Goal: Find specific page/section: Find specific page/section

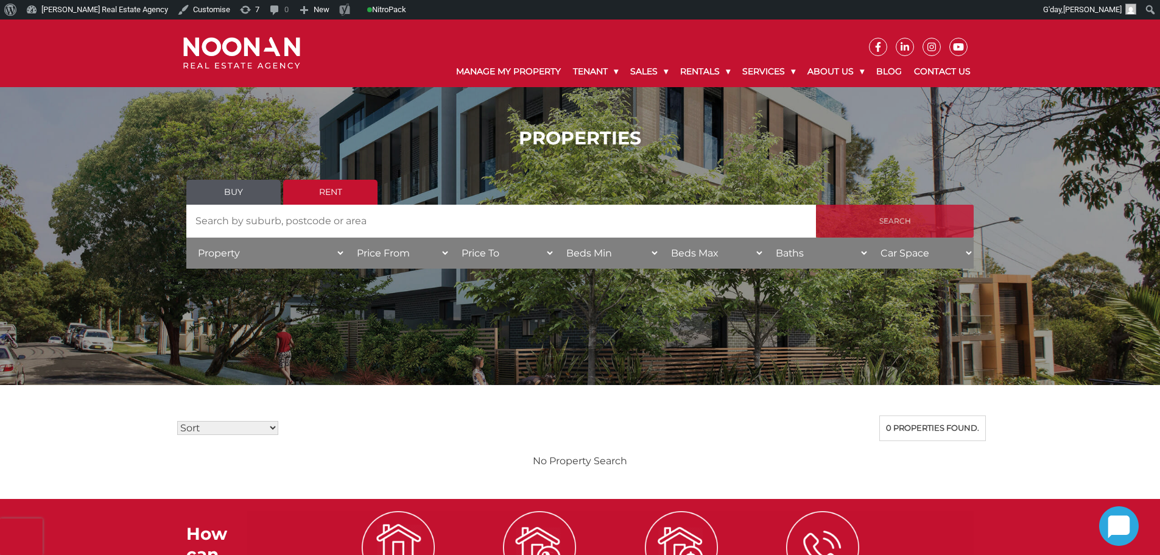
click at [883, 216] on input "Search" at bounding box center [895, 221] width 158 height 33
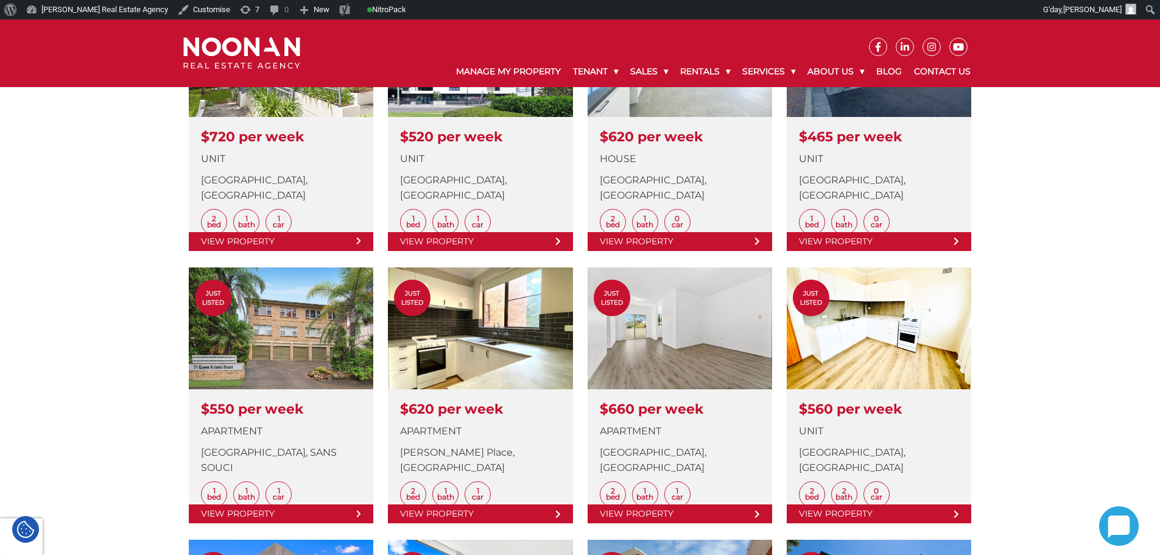
scroll to position [487, 0]
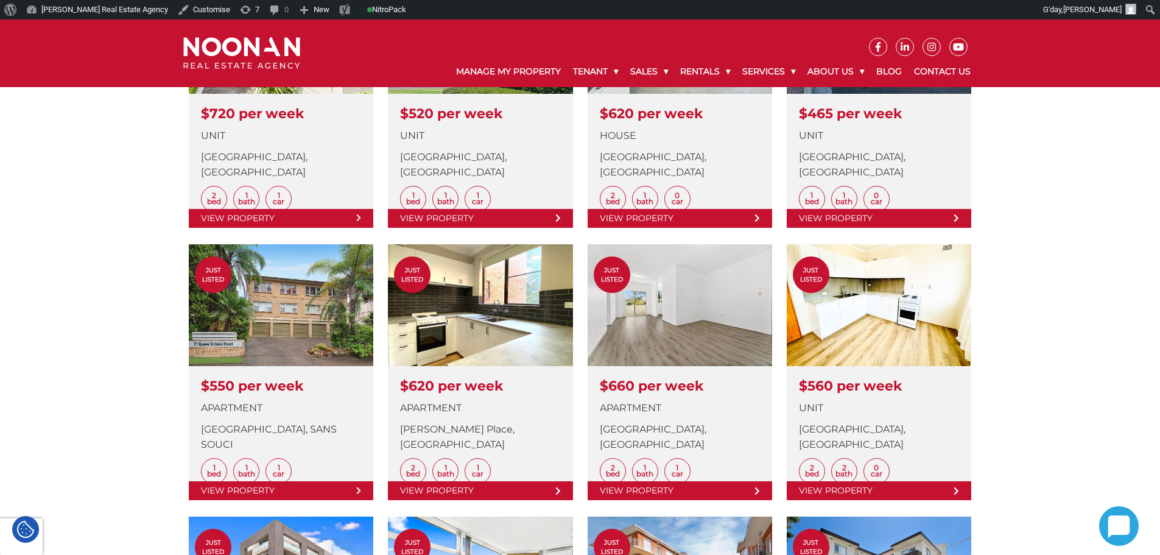
click at [1000, 273] on div "PROPERTIES Buy Rent Search Search by Address House Category Property House Unit…" at bounding box center [580, 472] width 1160 height 1880
